Goal: Information Seeking & Learning: Learn about a topic

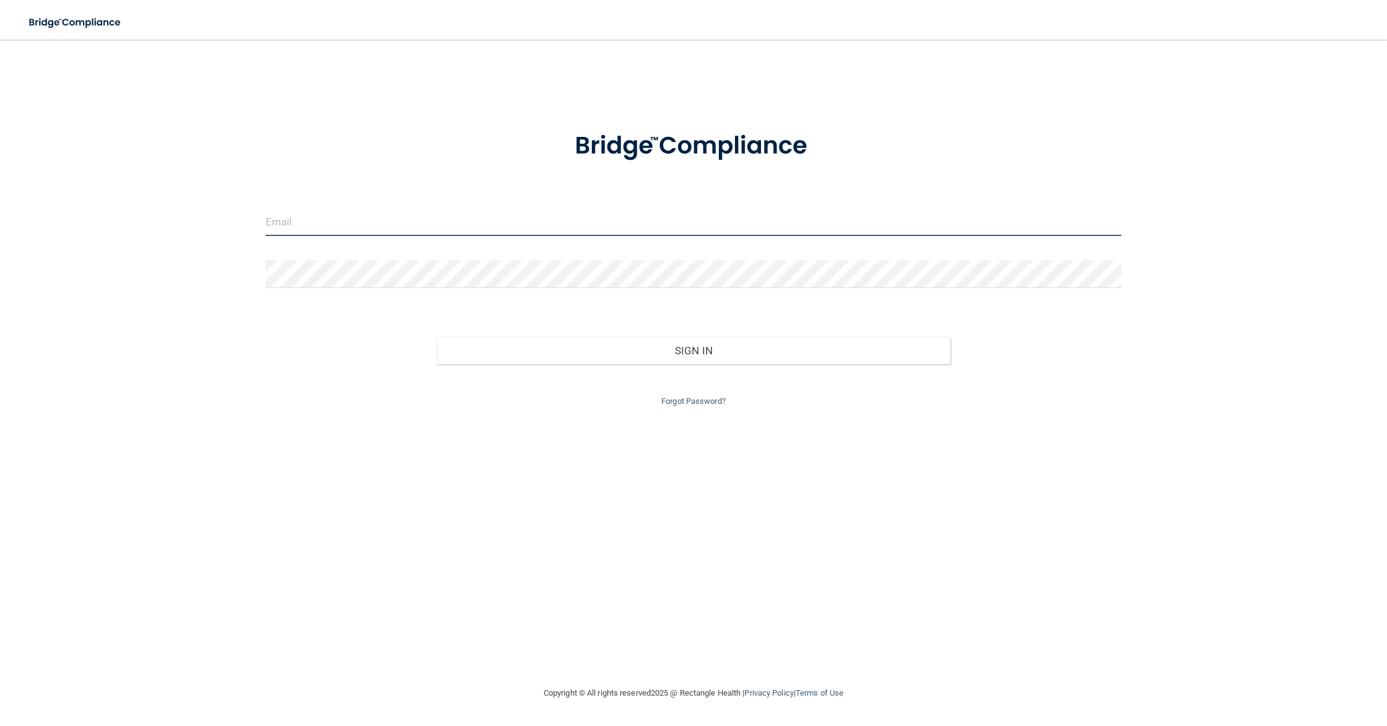
click at [307, 219] on input "email" at bounding box center [694, 222] width 856 height 28
type input "[EMAIL_ADDRESS][DOMAIN_NAME]"
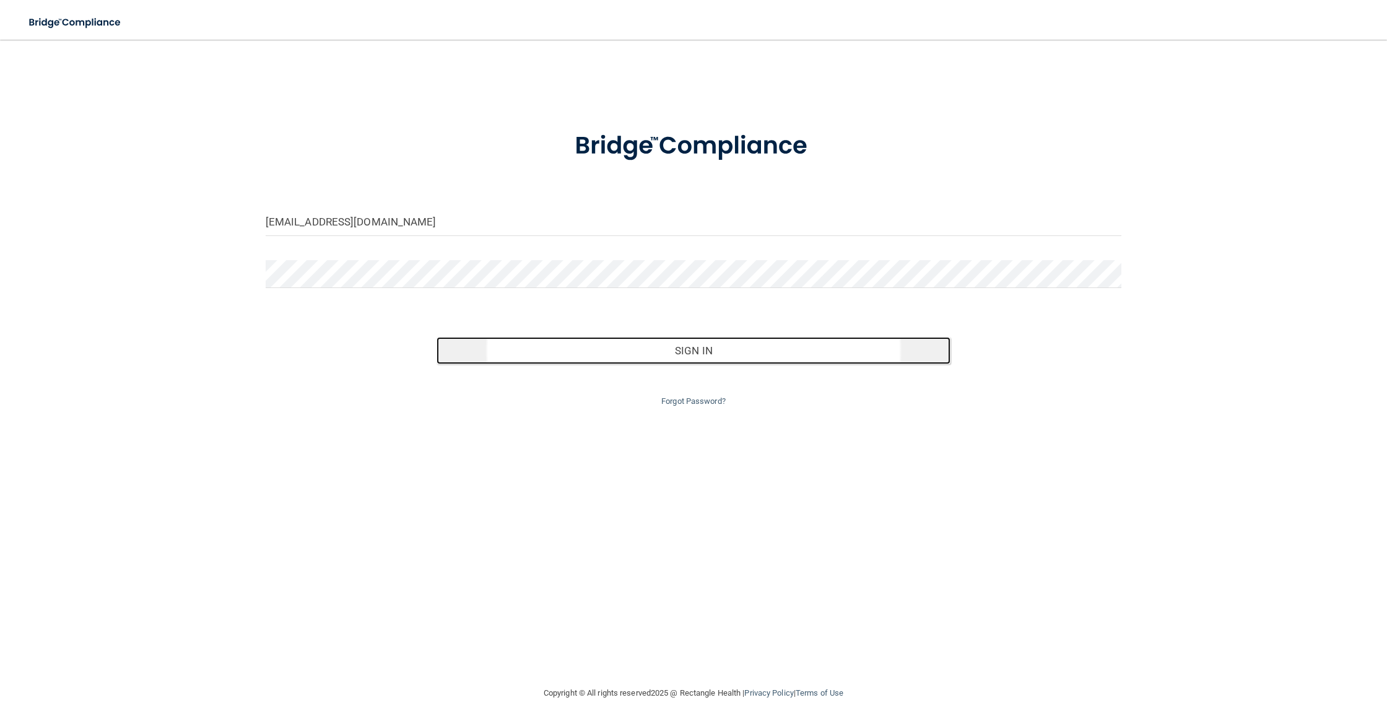
click at [551, 350] on button "Sign In" at bounding box center [692, 350] width 513 height 27
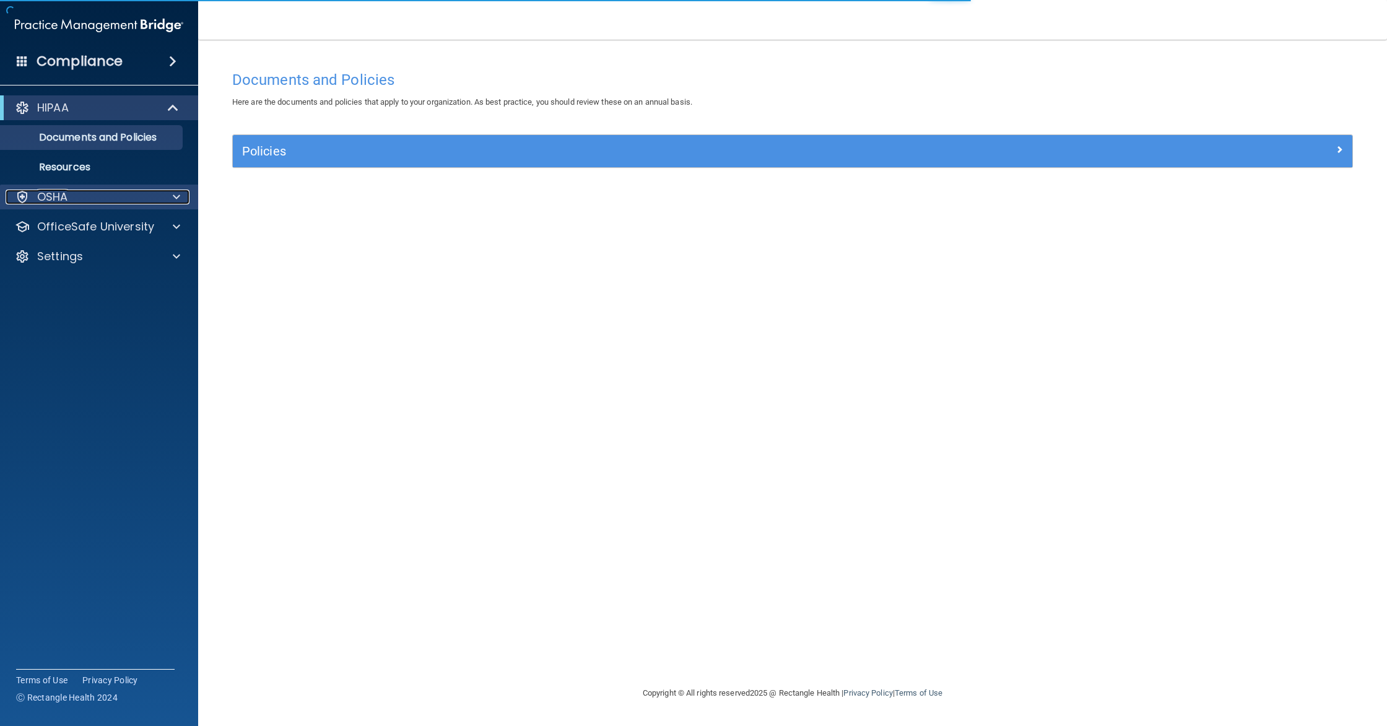
click at [67, 196] on div "OSHA" at bounding box center [83, 196] width 154 height 15
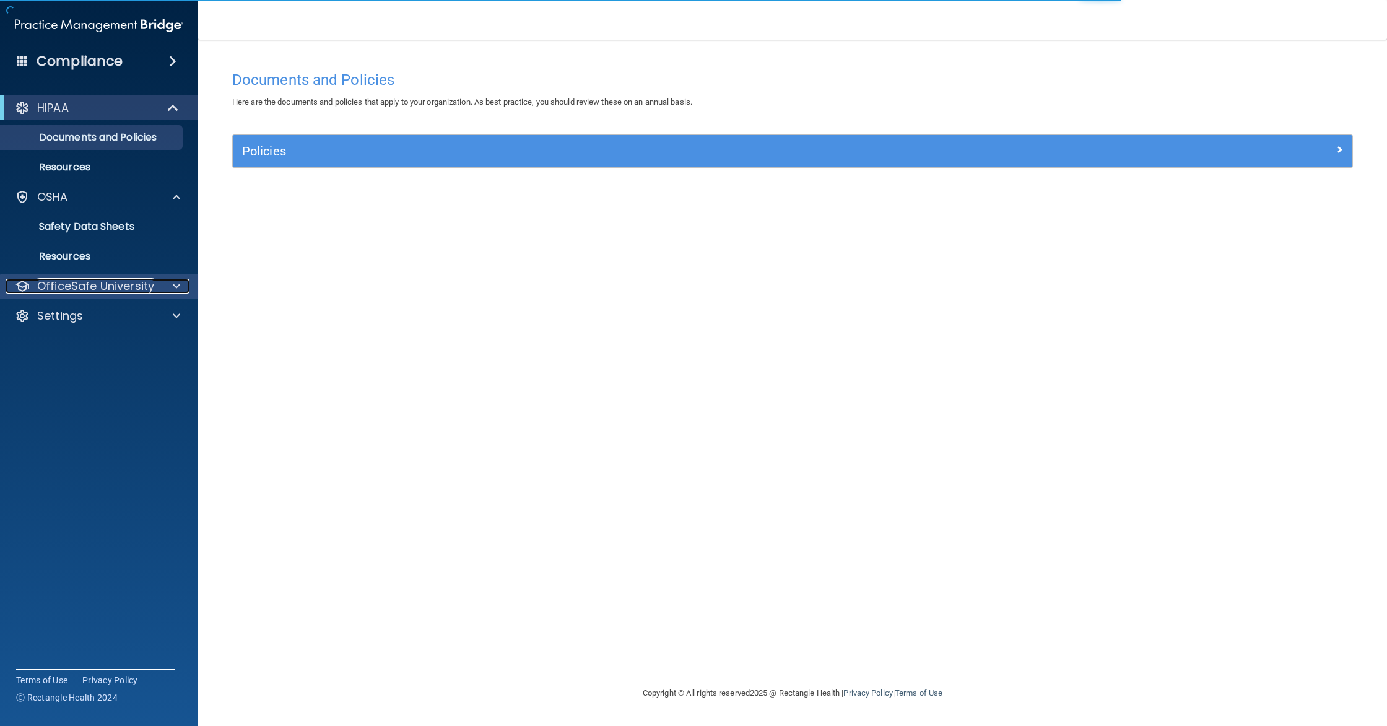
click at [79, 287] on p "OfficeSafe University" at bounding box center [95, 286] width 117 height 15
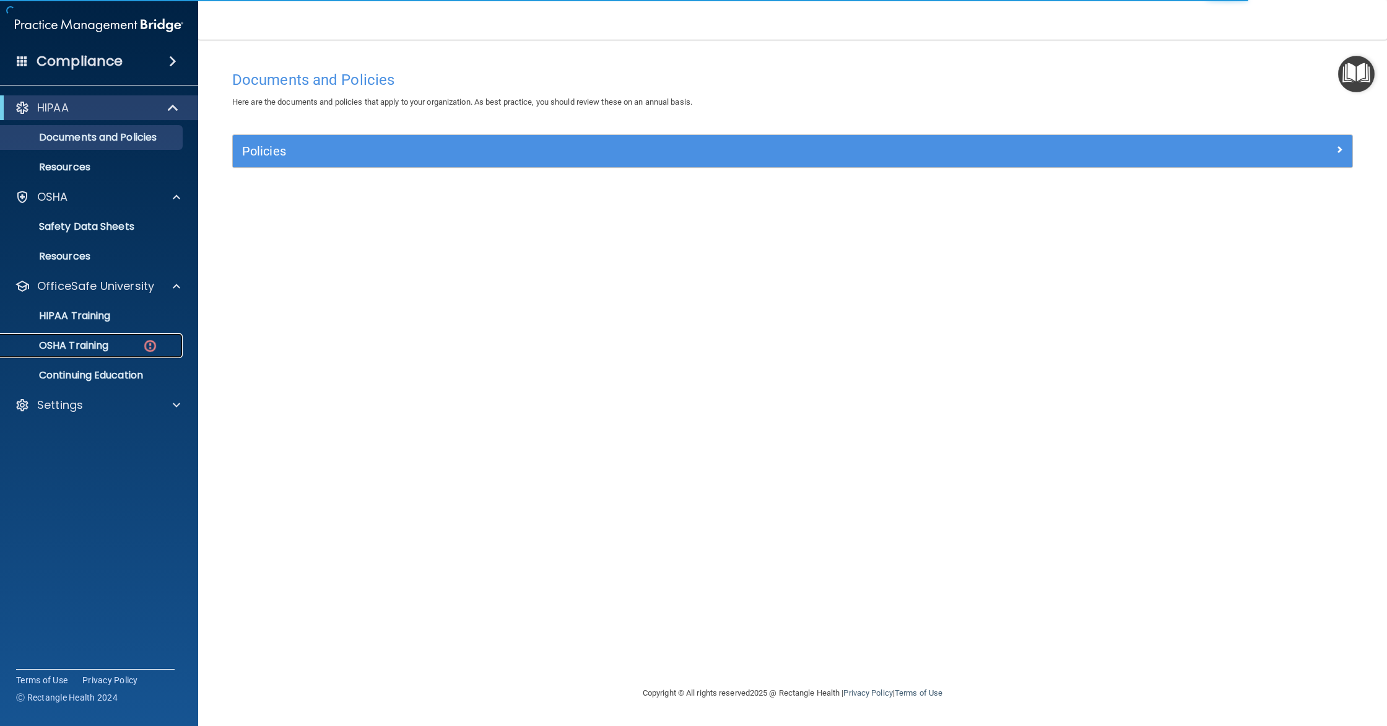
click at [98, 342] on p "OSHA Training" at bounding box center [58, 345] width 100 height 12
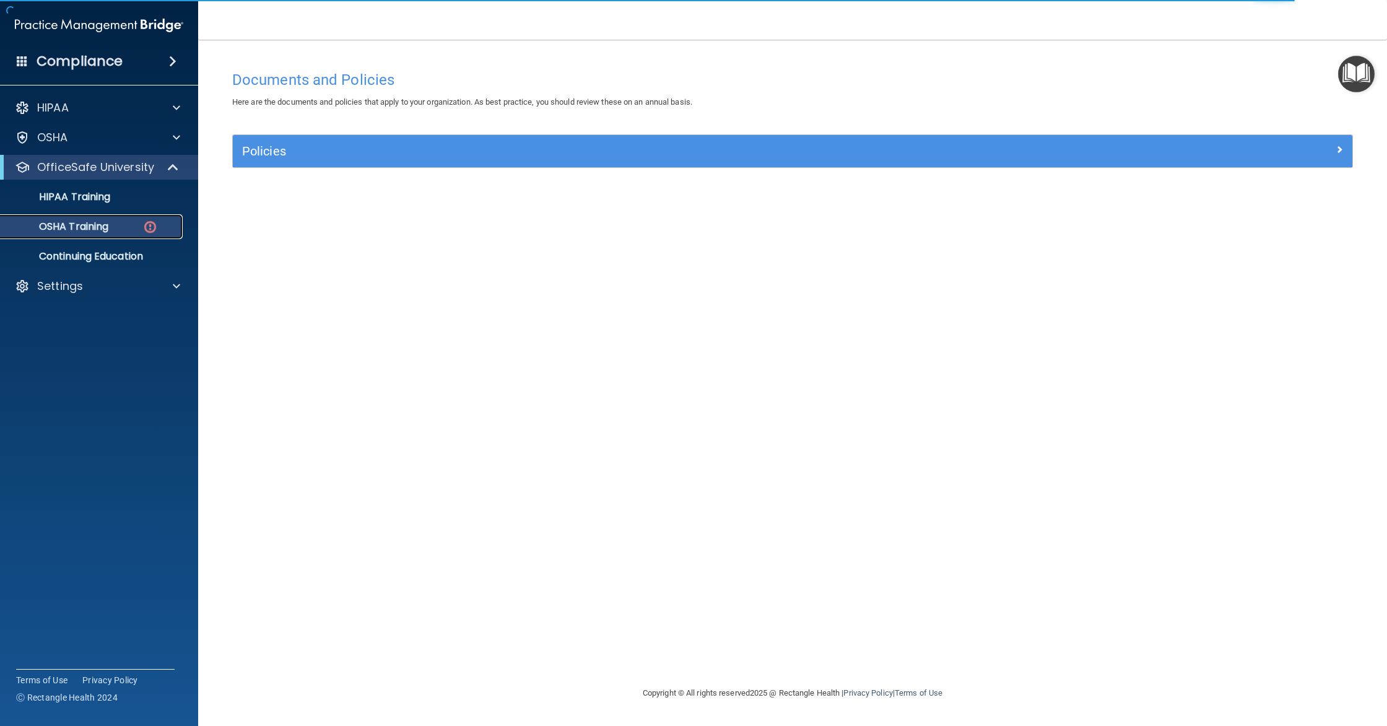
click at [118, 226] on div "OSHA Training" at bounding box center [92, 226] width 169 height 12
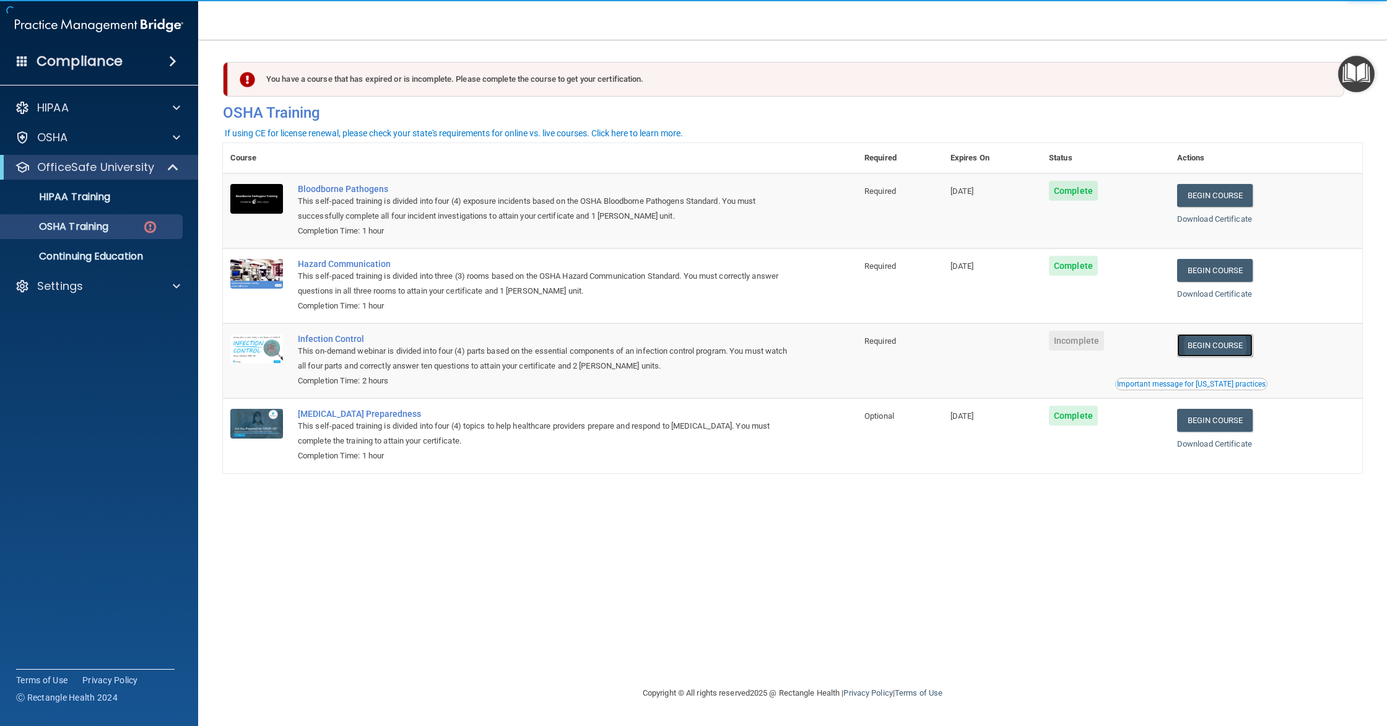
click at [1215, 341] on link "Begin Course" at bounding box center [1215, 345] width 76 height 23
